Goal: Task Accomplishment & Management: Manage account settings

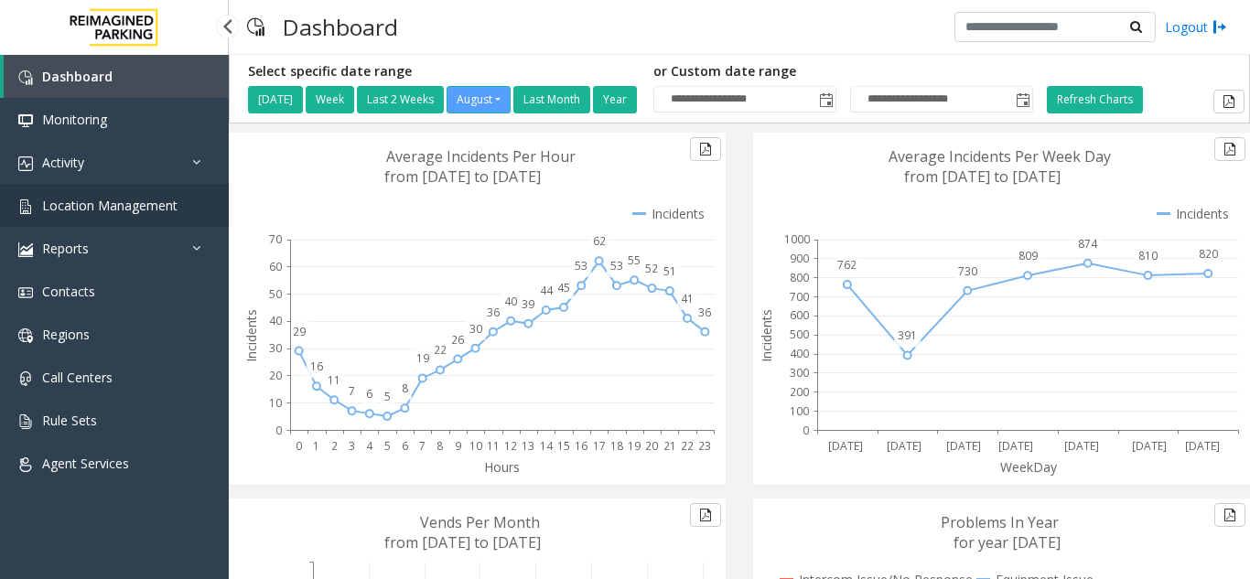
click at [113, 198] on span "Location Management" at bounding box center [109, 205] width 135 height 17
click at [134, 204] on span "Location Management" at bounding box center [109, 205] width 135 height 17
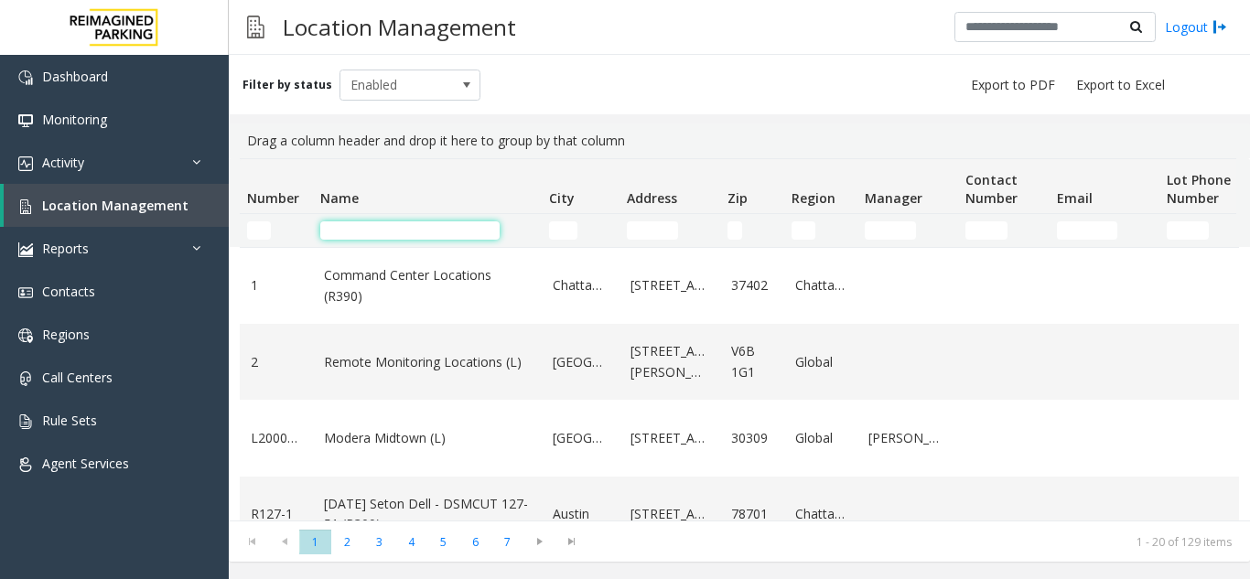
click at [358, 232] on input "Name Filter" at bounding box center [409, 230] width 179 height 18
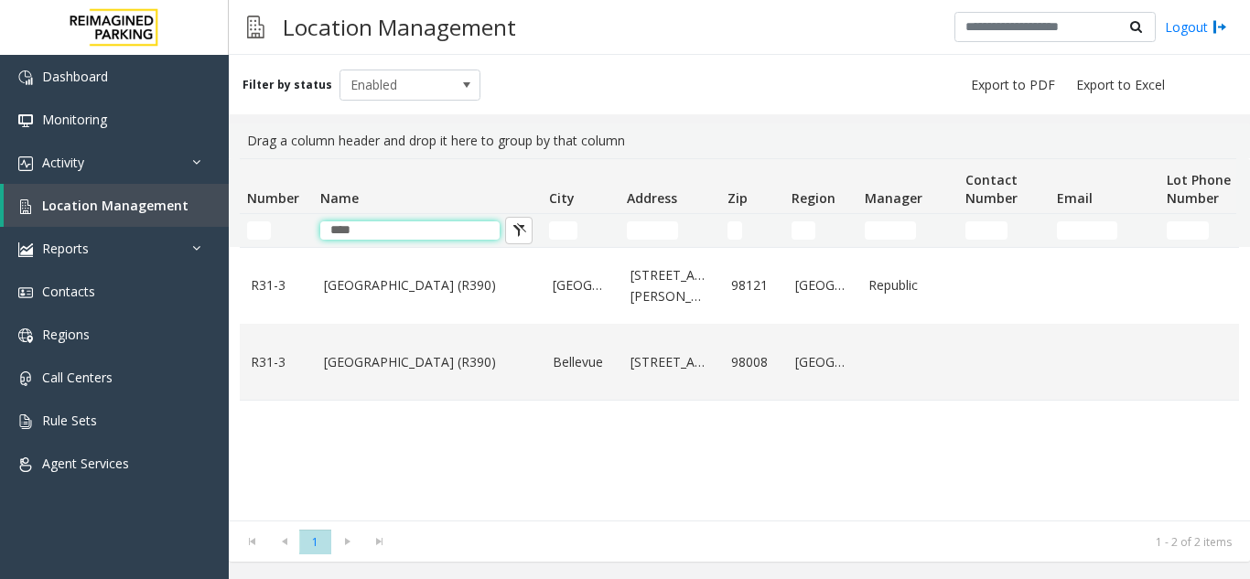
type input "****"
drag, startPoint x: 0, startPoint y: 0, endPoint x: 1192, endPoint y: 32, distance: 1192.9
click at [1191, 34] on div "Logout" at bounding box center [1091, 27] width 273 height 31
click at [1192, 32] on link "Logout" at bounding box center [1196, 26] width 62 height 19
